Goal: Ask a question

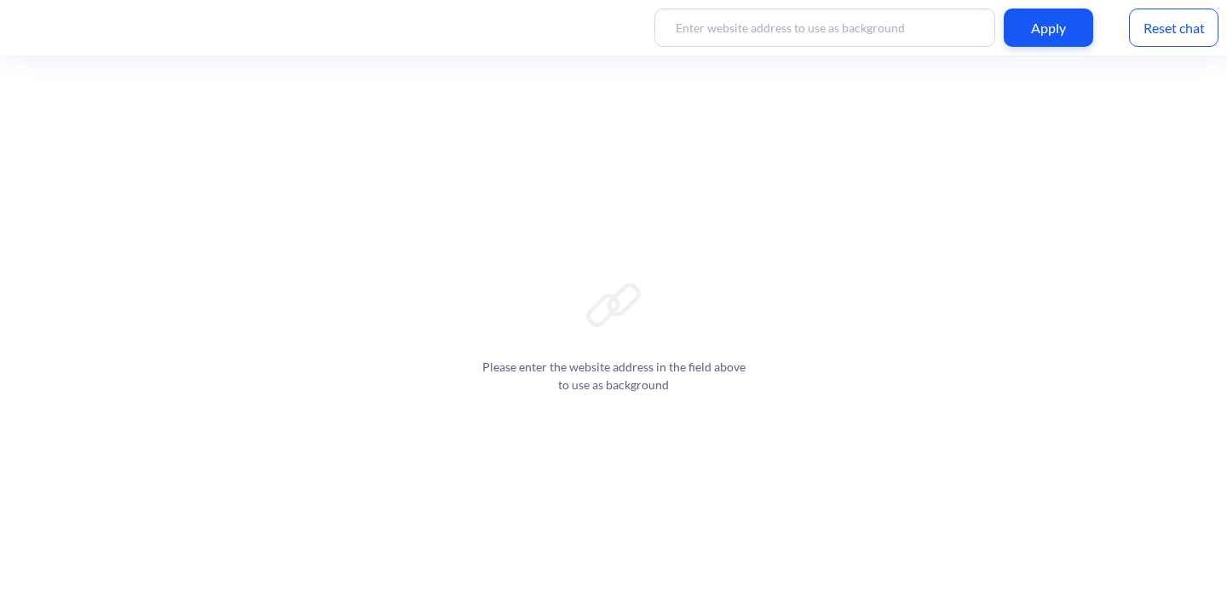
click at [608, 323] on icon at bounding box center [613, 305] width 55 height 55
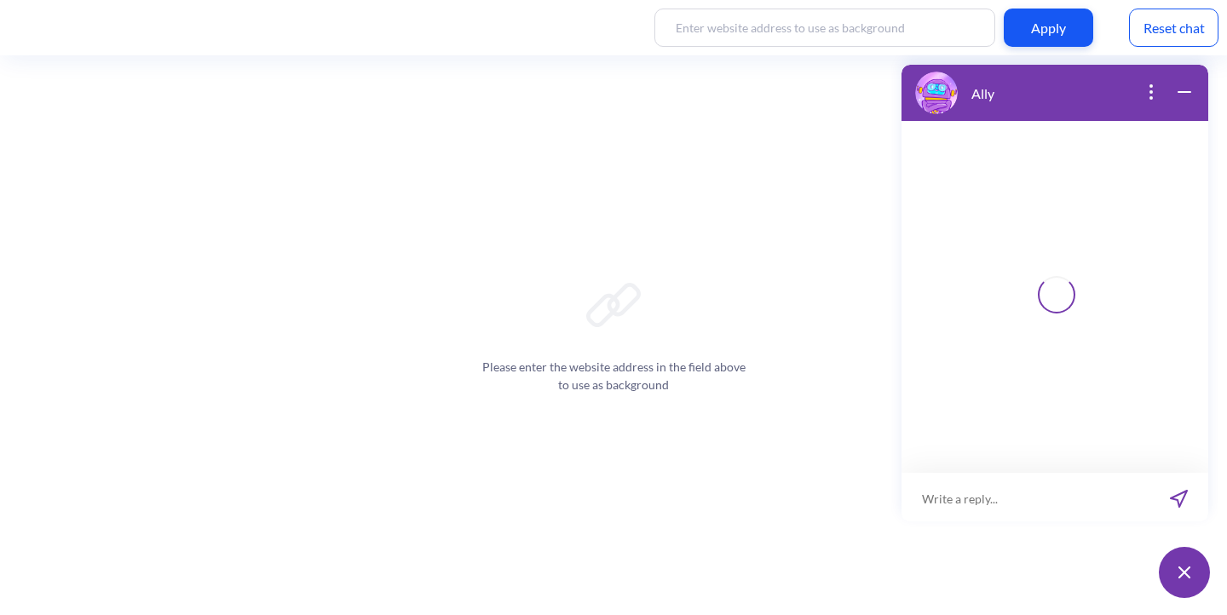
scroll to position [3, 0]
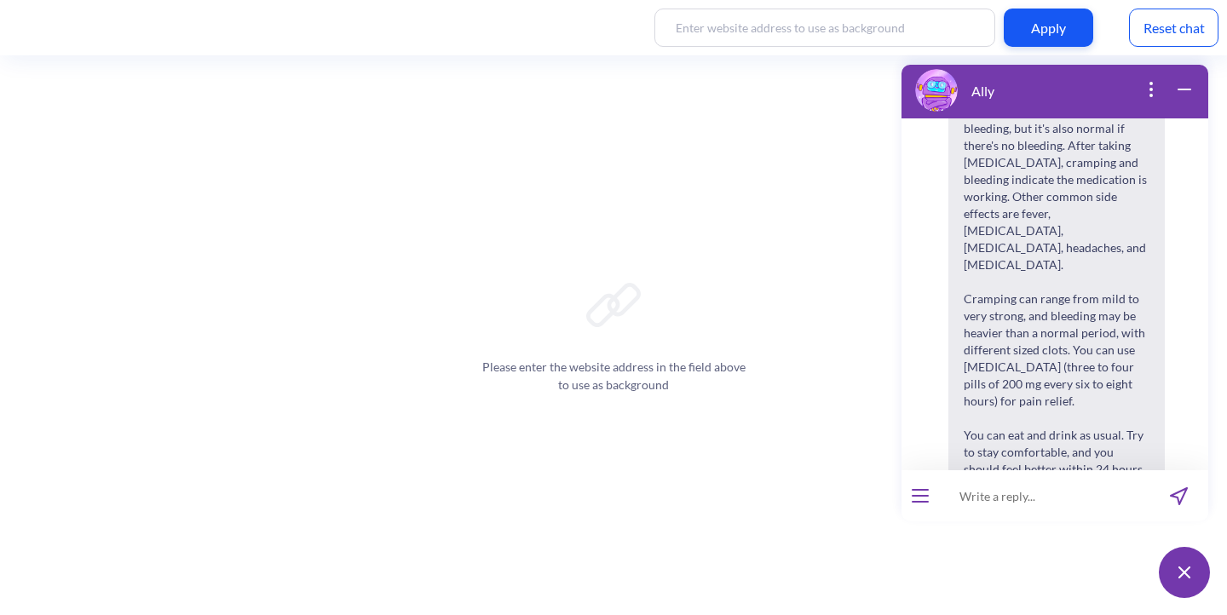
click at [957, 499] on input at bounding box center [1044, 495] width 210 height 51
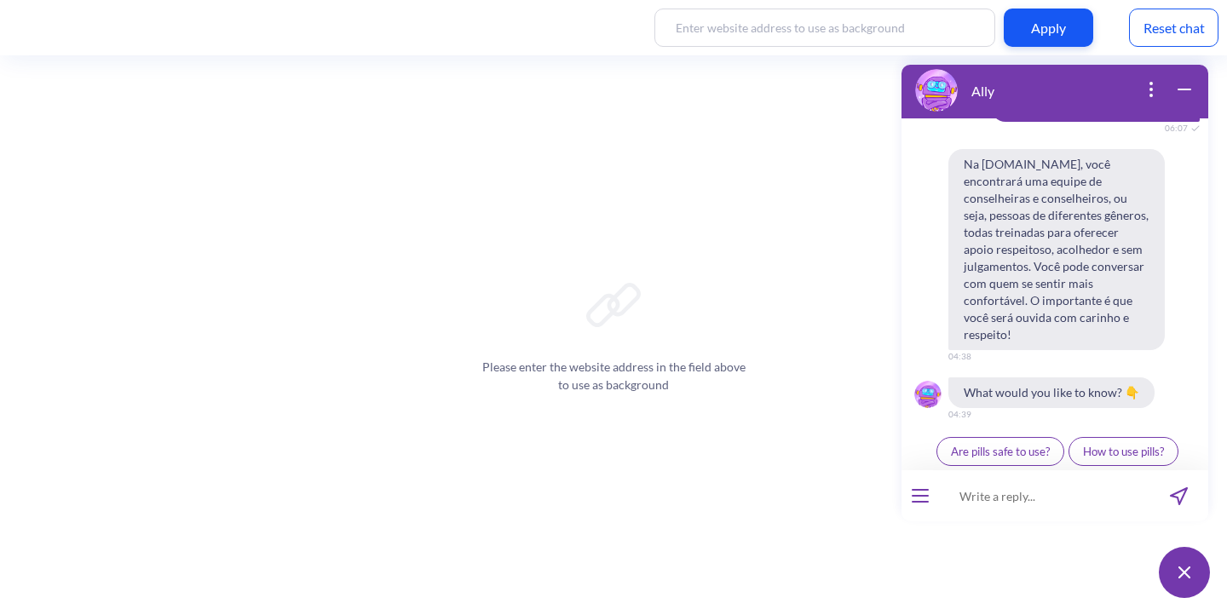
scroll to position [2211, 0]
type input "is abortion a sin?"
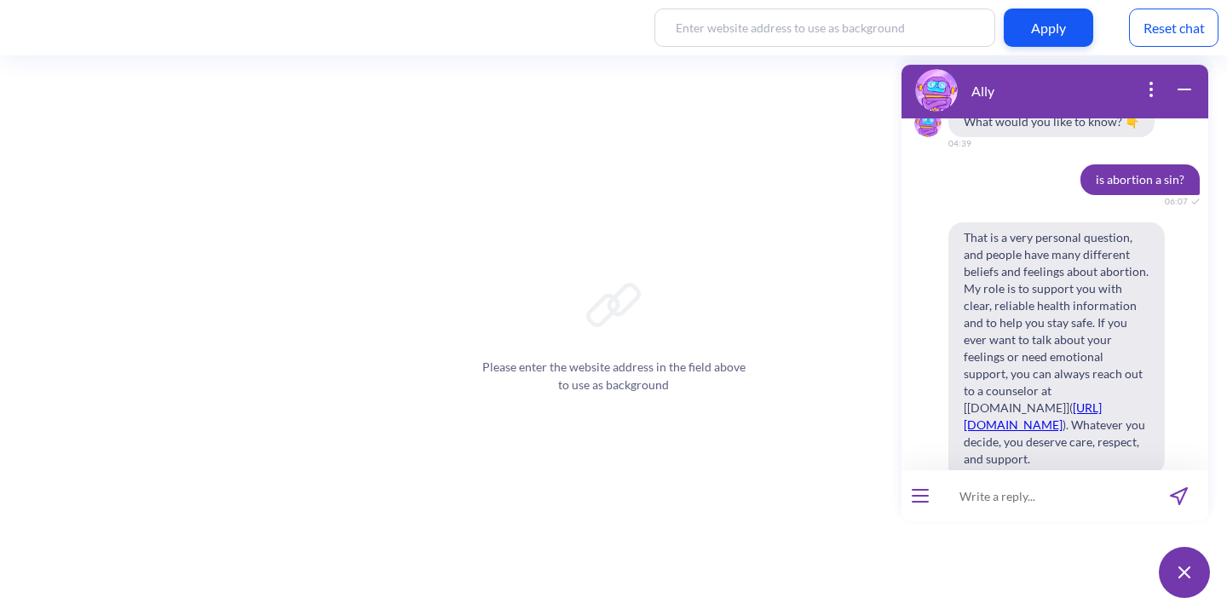
scroll to position [2484, 0]
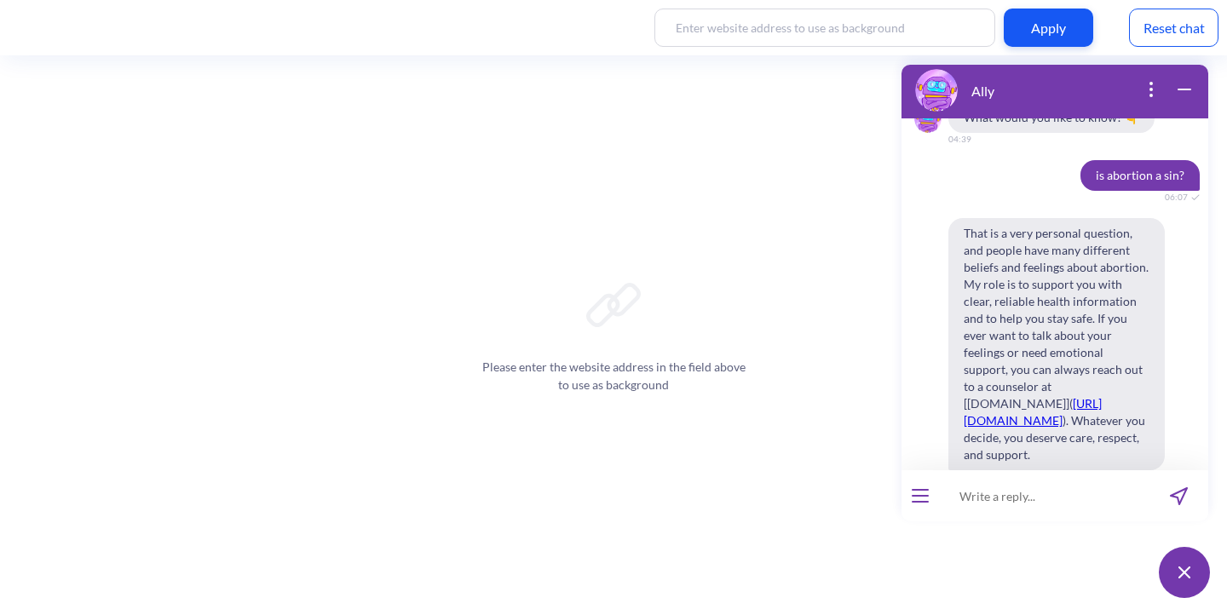
click at [990, 498] on input at bounding box center [1044, 495] width 210 height 51
paste input "how will I know abortion is complete?"
type input "how will I know abortion is complete?"
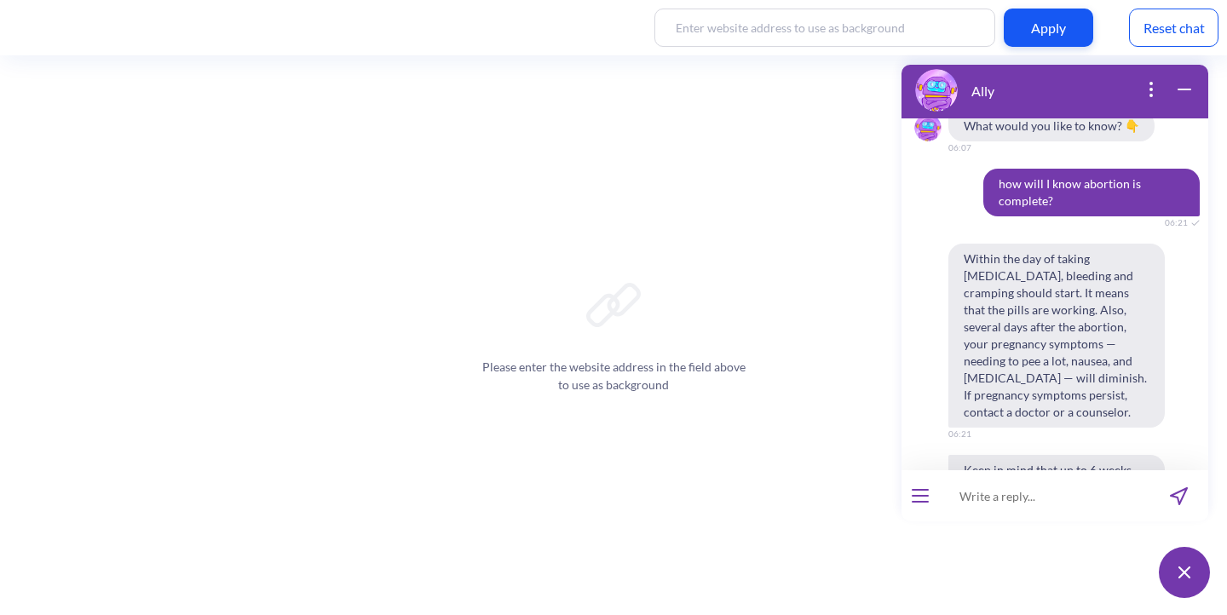
scroll to position [2873, 0]
